Goal: Task Accomplishment & Management: Manage account settings

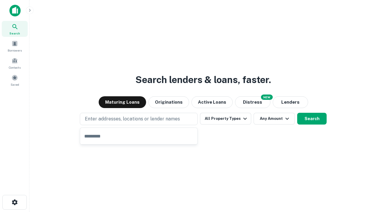
type input "**********"
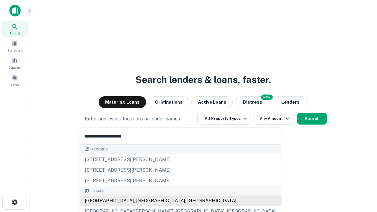
click at [141, 201] on div "[GEOGRAPHIC_DATA], [GEOGRAPHIC_DATA], [GEOGRAPHIC_DATA]" at bounding box center [180, 200] width 200 height 11
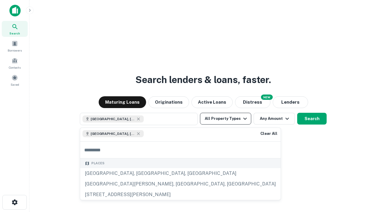
click at [225, 119] on button "All Property Types" at bounding box center [225, 119] width 51 height 12
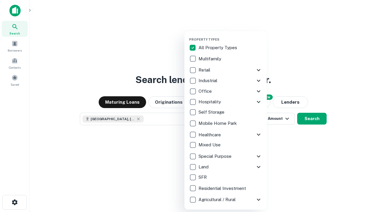
click at [230, 36] on button "button" at bounding box center [230, 36] width 82 height 0
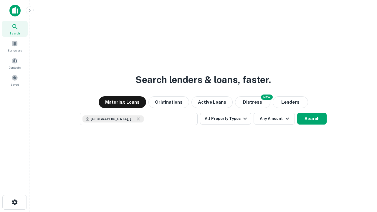
scroll to position [9, 0]
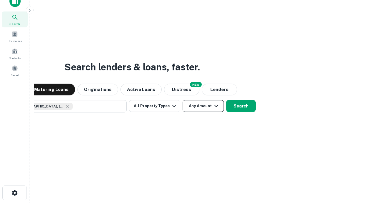
click at [182, 100] on button "Any Amount" at bounding box center [202, 106] width 41 height 12
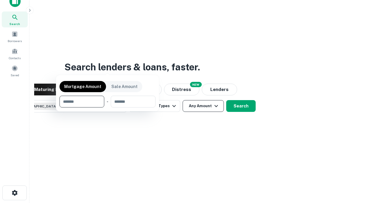
scroll to position [42, 167]
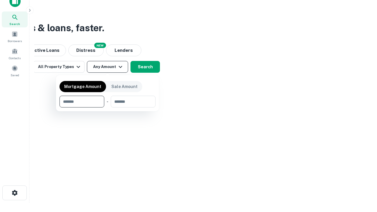
type input "*******"
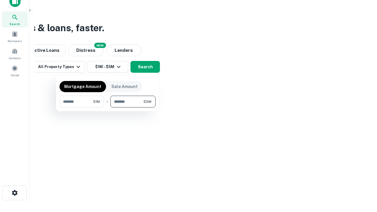
type input "*******"
click at [107, 107] on button "button" at bounding box center [107, 107] width 96 height 0
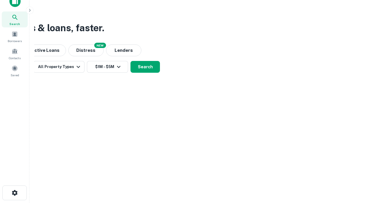
scroll to position [9, 0]
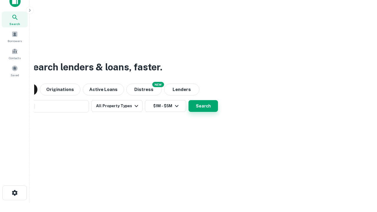
click at [188, 100] on button "Search" at bounding box center [202, 106] width 29 height 12
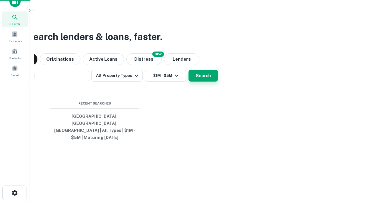
scroll to position [19, 167]
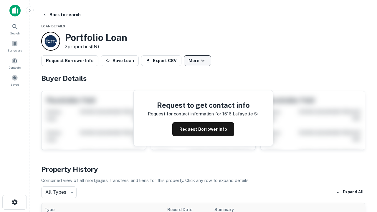
click at [197, 61] on button "More" at bounding box center [197, 60] width 27 height 11
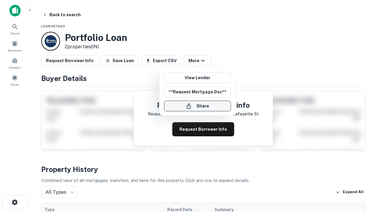
click at [197, 106] on button "Share" at bounding box center [197, 106] width 67 height 11
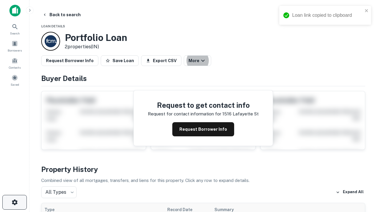
click at [14, 202] on icon "button" at bounding box center [14, 202] width 7 height 7
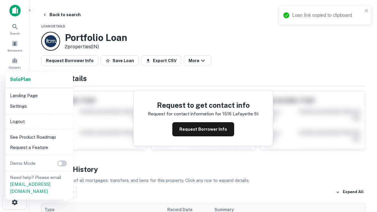
click at [39, 121] on li "Logout" at bounding box center [39, 121] width 63 height 11
